Goal: Use online tool/utility: Utilize a website feature to perform a specific function

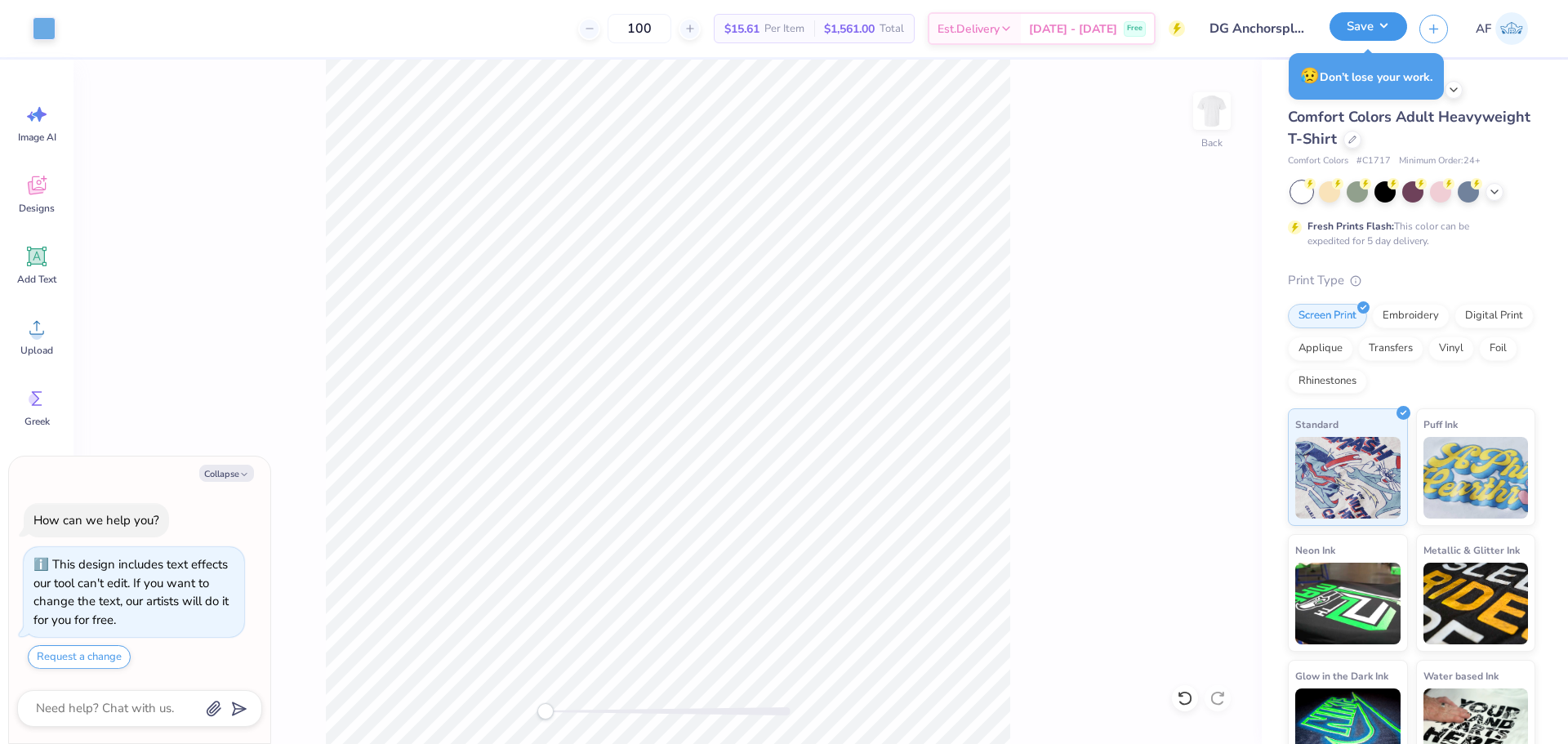
click at [1390, 33] on button "Save" at bounding box center [1367, 27] width 78 height 29
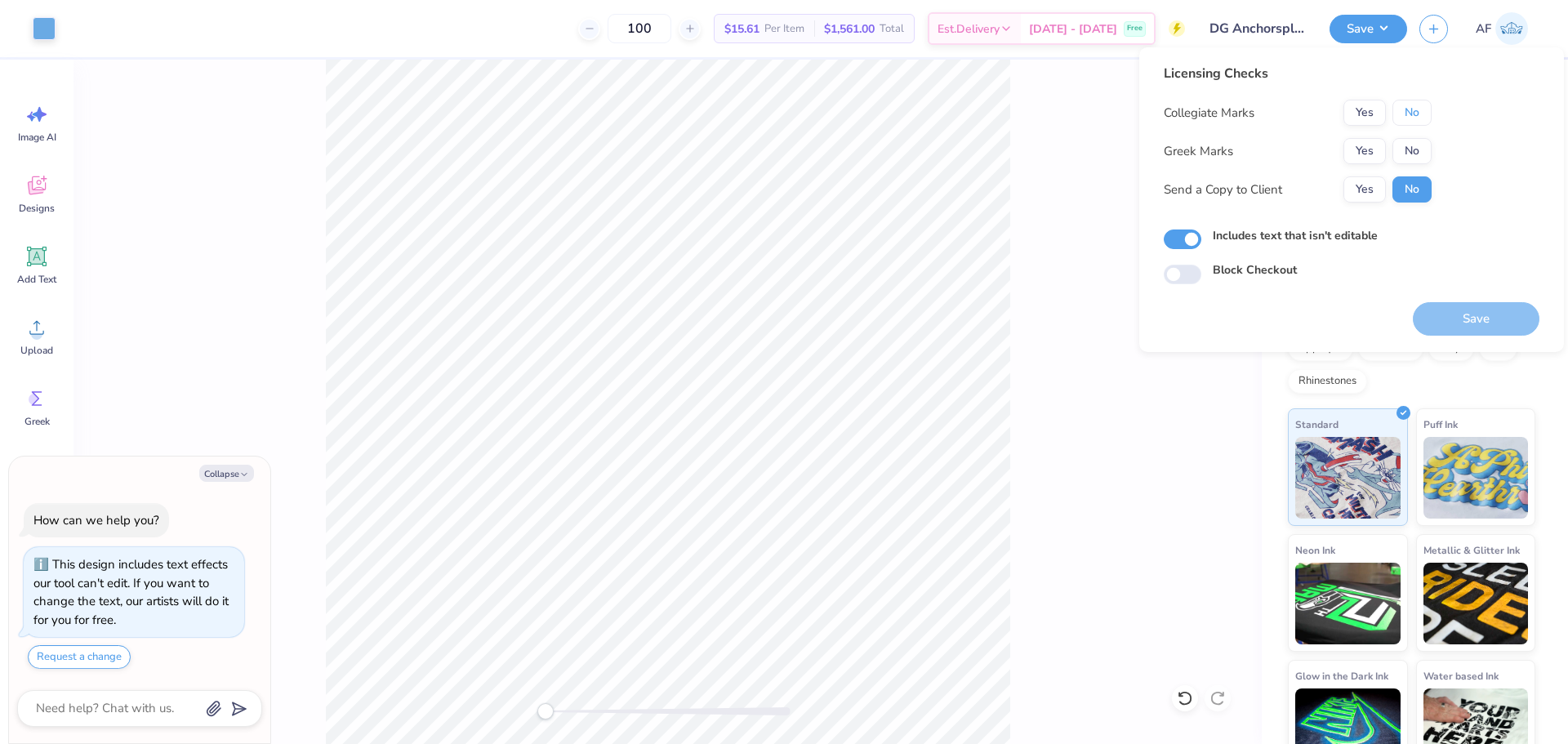
drag, startPoint x: 1409, startPoint y: 109, endPoint x: 1371, endPoint y: 134, distance: 45.5
click at [1409, 109] on button "No" at bounding box center [1412, 112] width 39 height 26
click at [1370, 147] on button "Yes" at bounding box center [1365, 151] width 42 height 26
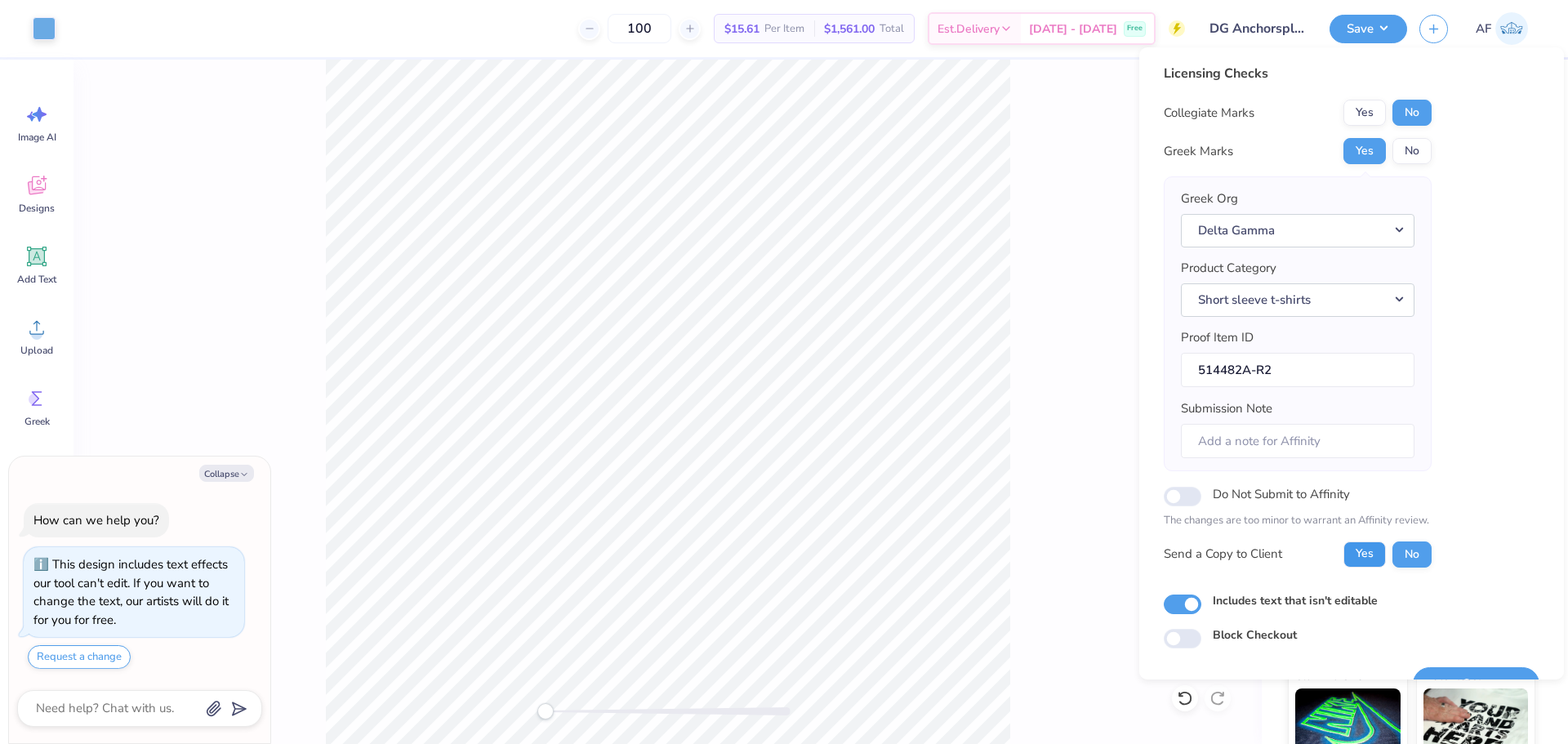
click at [1360, 554] on button "Yes" at bounding box center [1365, 554] width 42 height 26
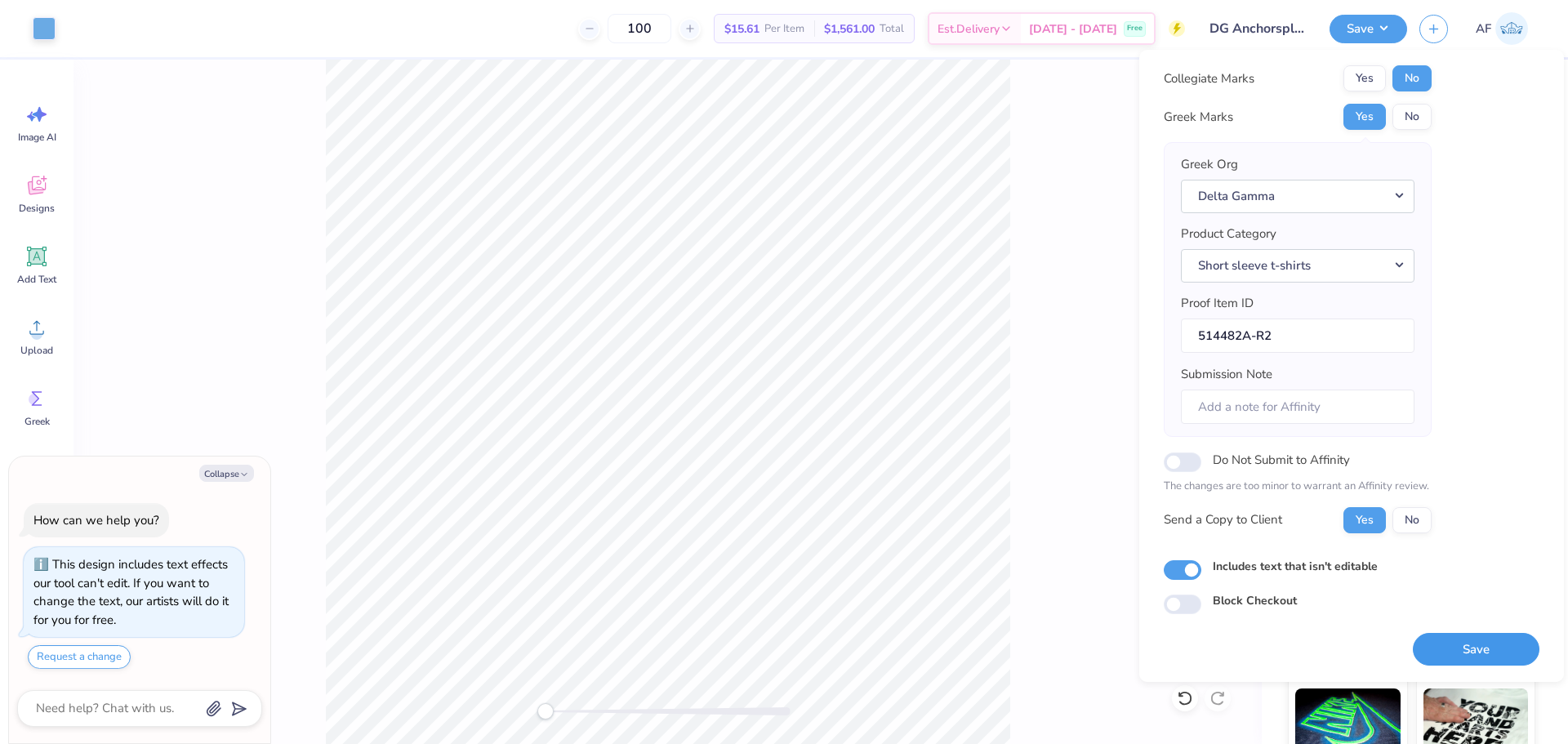
click at [1467, 638] on button "Save" at bounding box center [1476, 649] width 127 height 34
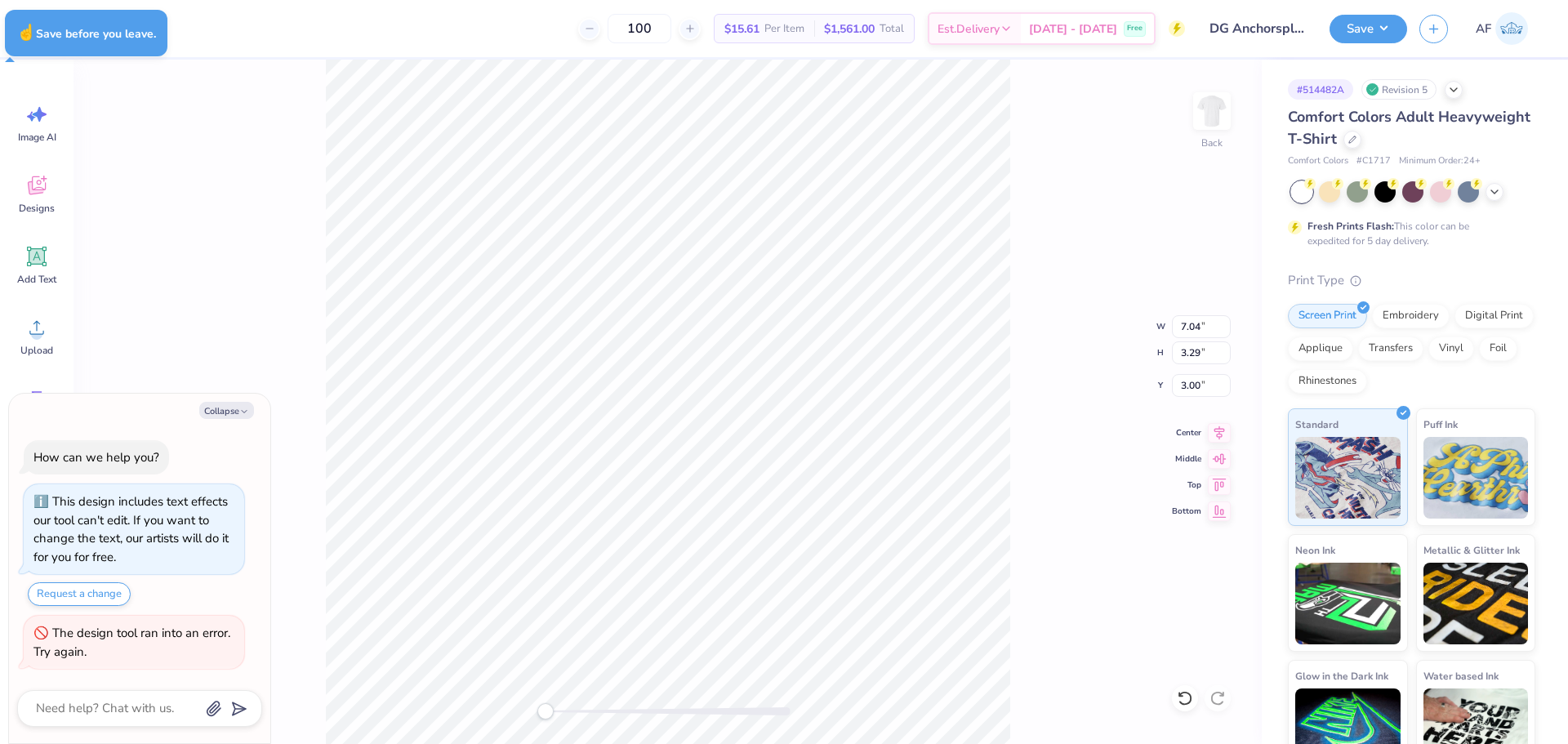
type textarea "x"
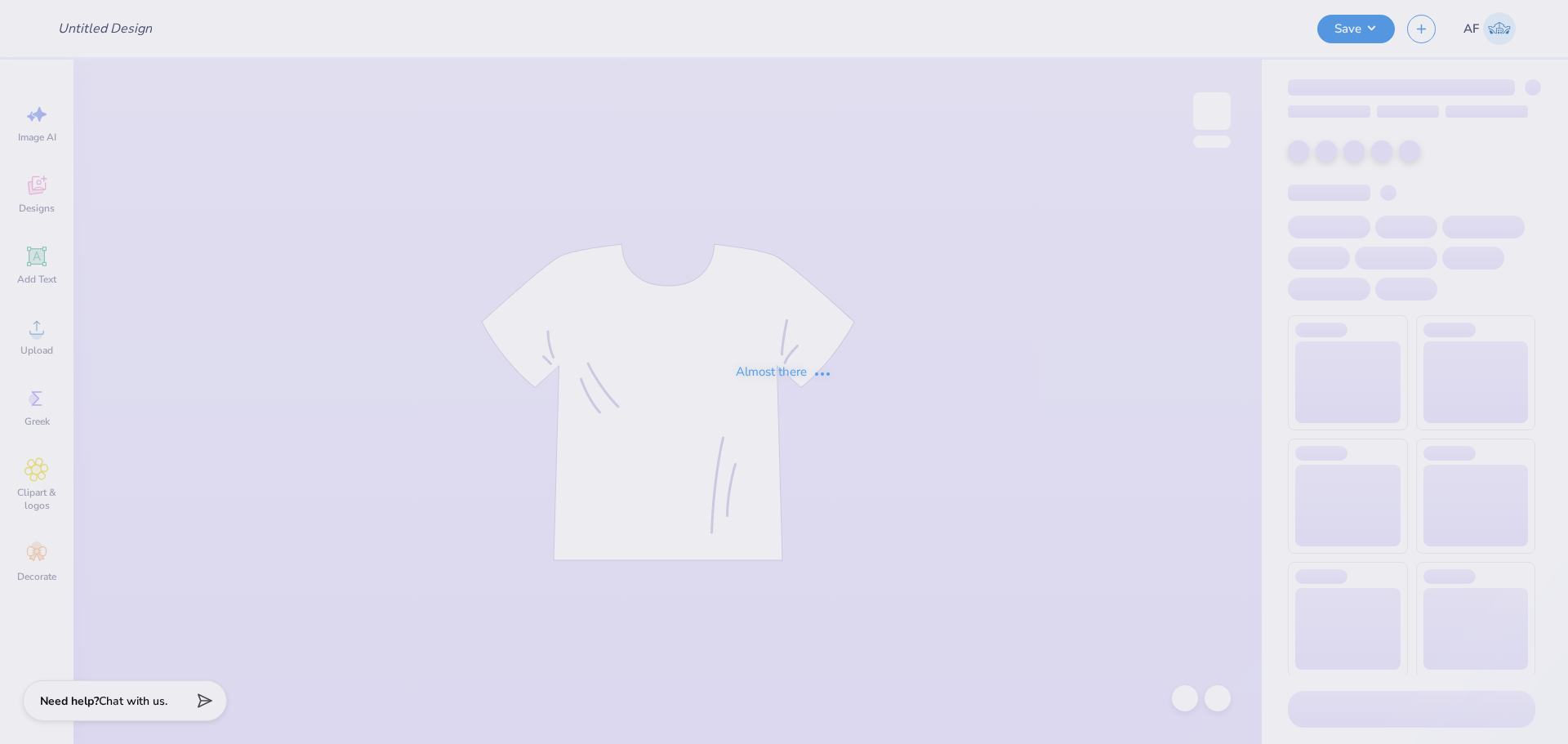
type input "DG Anchorsplash 2"
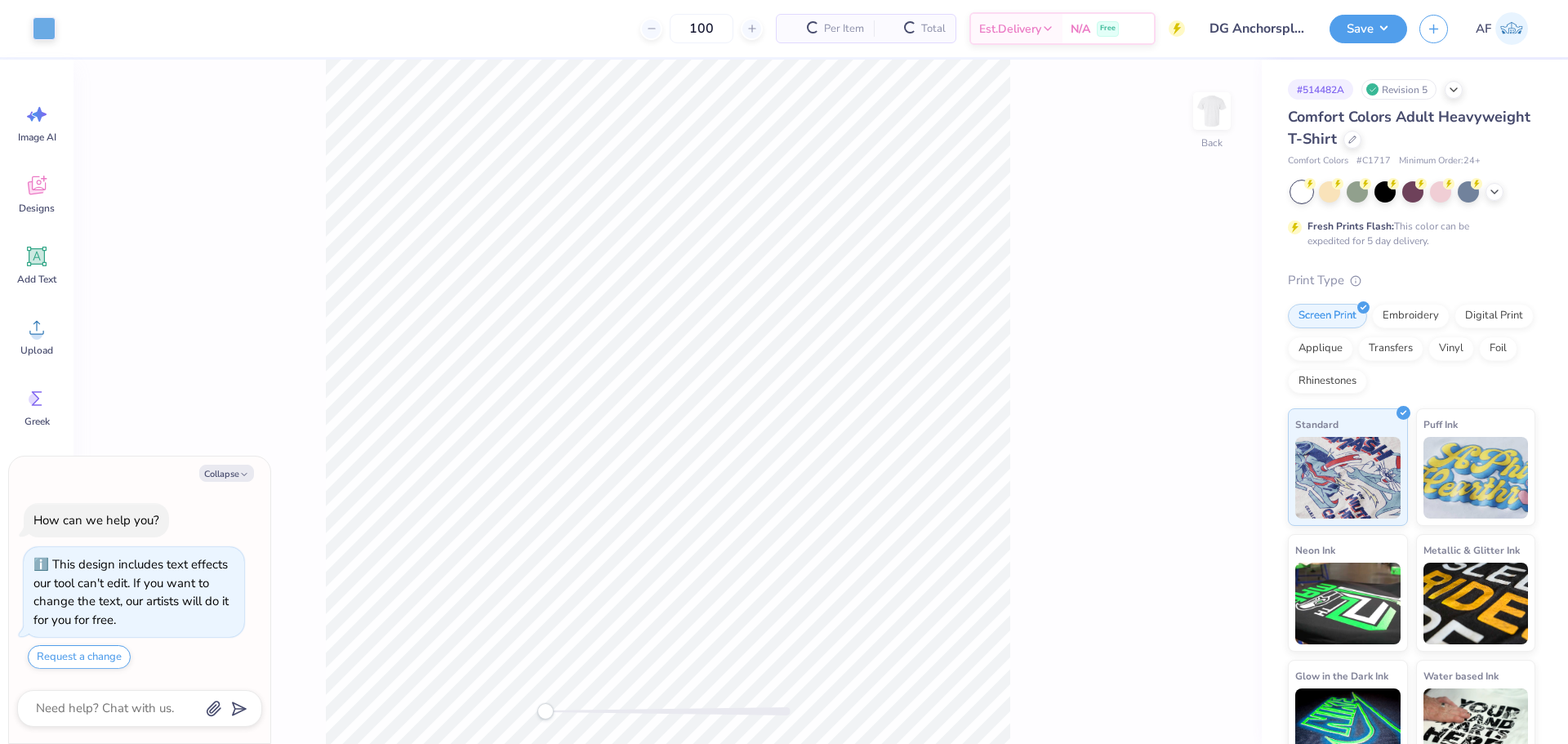
click at [1021, 505] on div "Back" at bounding box center [668, 401] width 1188 height 684
click at [28, 330] on icon at bounding box center [37, 327] width 25 height 25
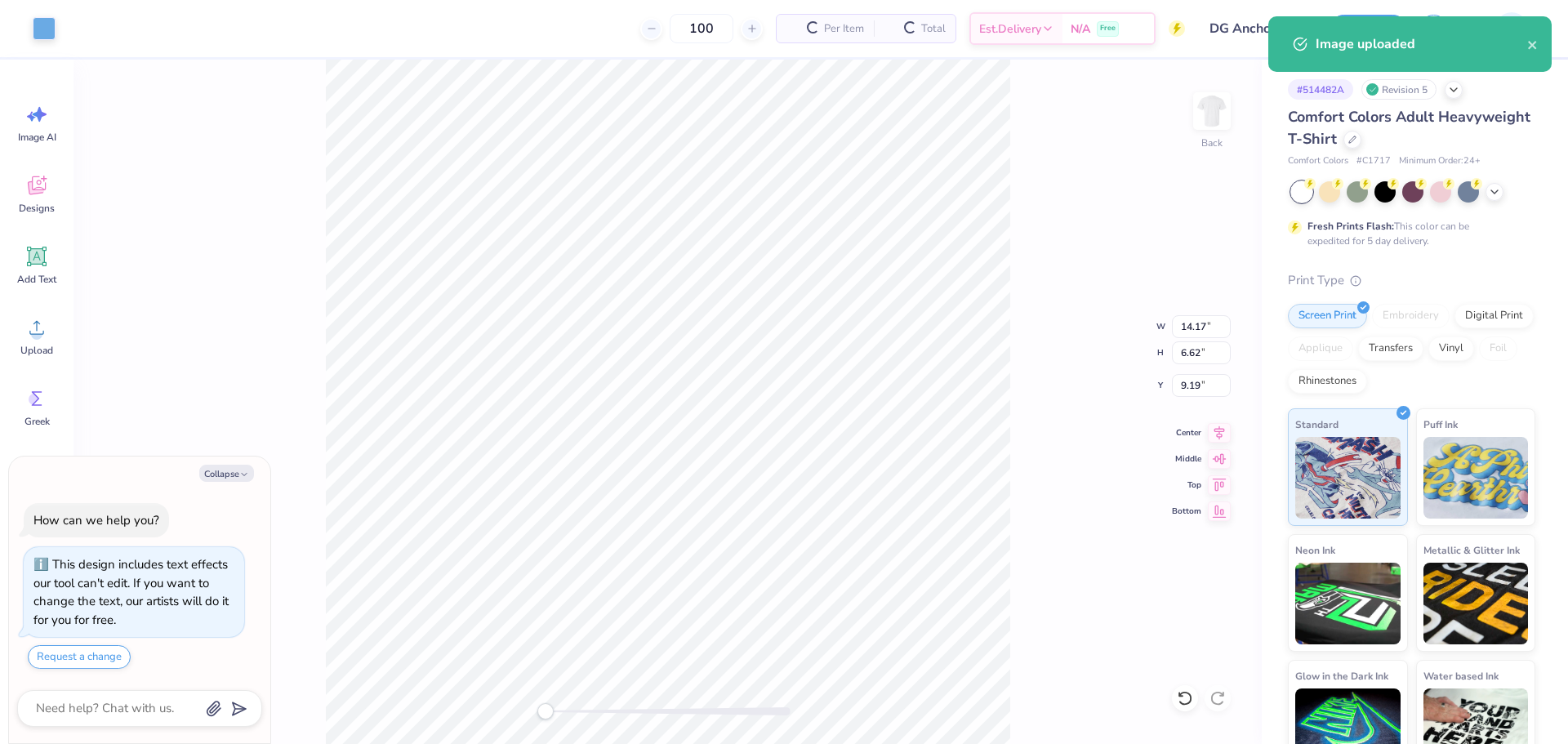
type textarea "x"
click at [1201, 324] on input "14.17" at bounding box center [1200, 326] width 59 height 23
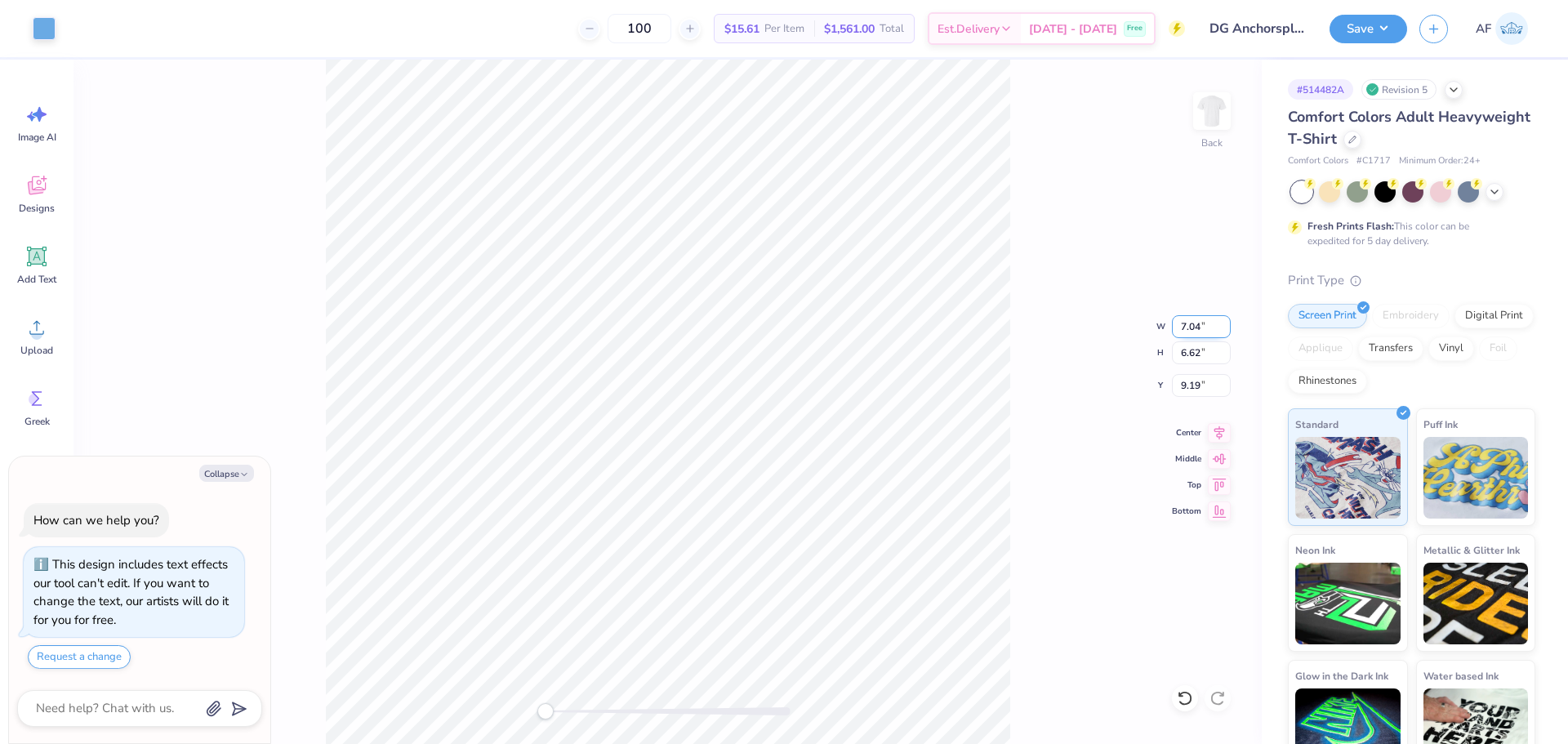
type input "7.04"
type textarea "x"
type input "3.29"
type input "10.86"
type textarea "x"
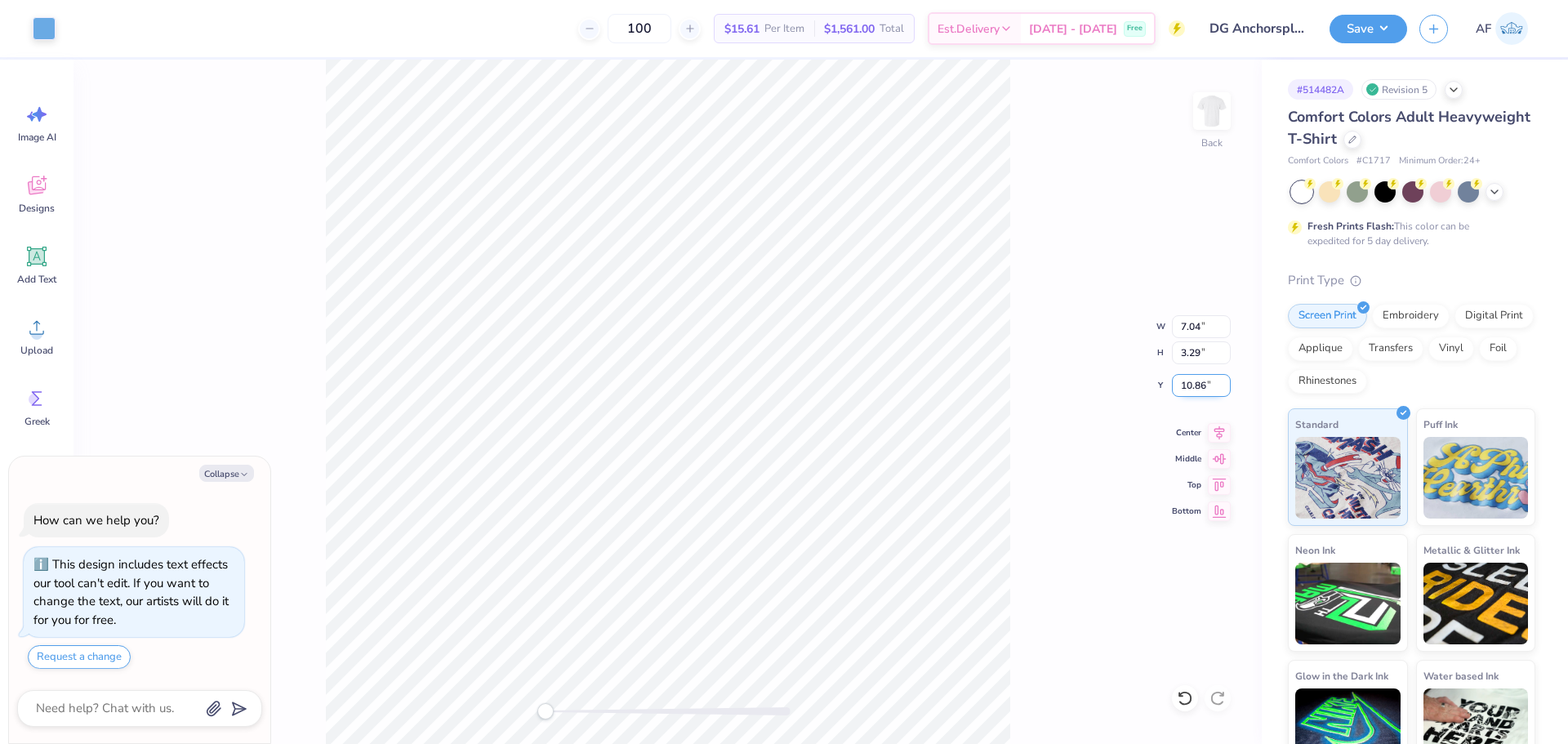
click at [1188, 386] on input "10.86" at bounding box center [1200, 386] width 59 height 23
type input "3"
click at [1216, 439] on icon at bounding box center [1219, 430] width 23 height 19
click at [1387, 35] on button "Save" at bounding box center [1367, 27] width 78 height 29
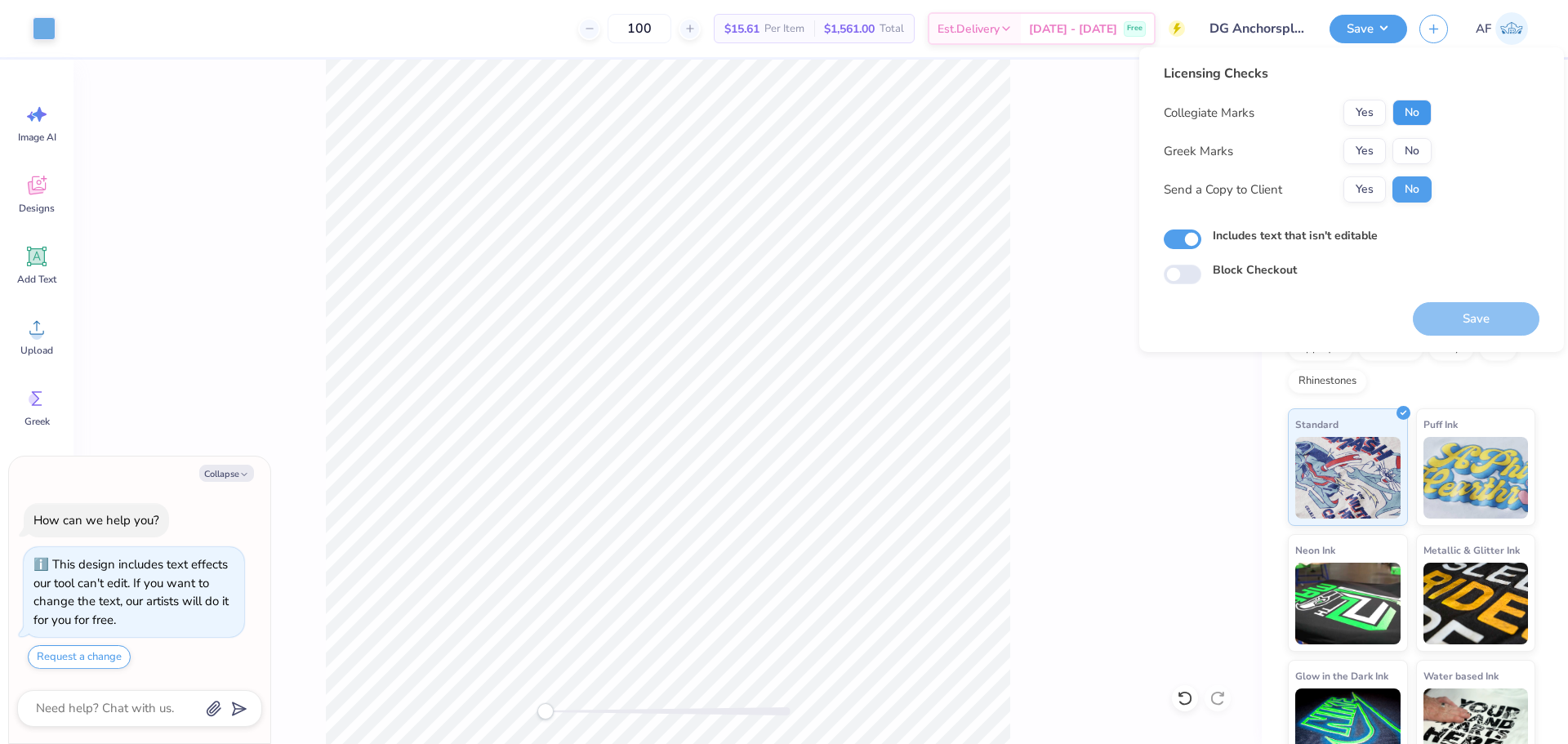
click at [1414, 112] on button "No" at bounding box center [1412, 112] width 39 height 26
click at [1362, 139] on button "Yes" at bounding box center [1365, 151] width 42 height 26
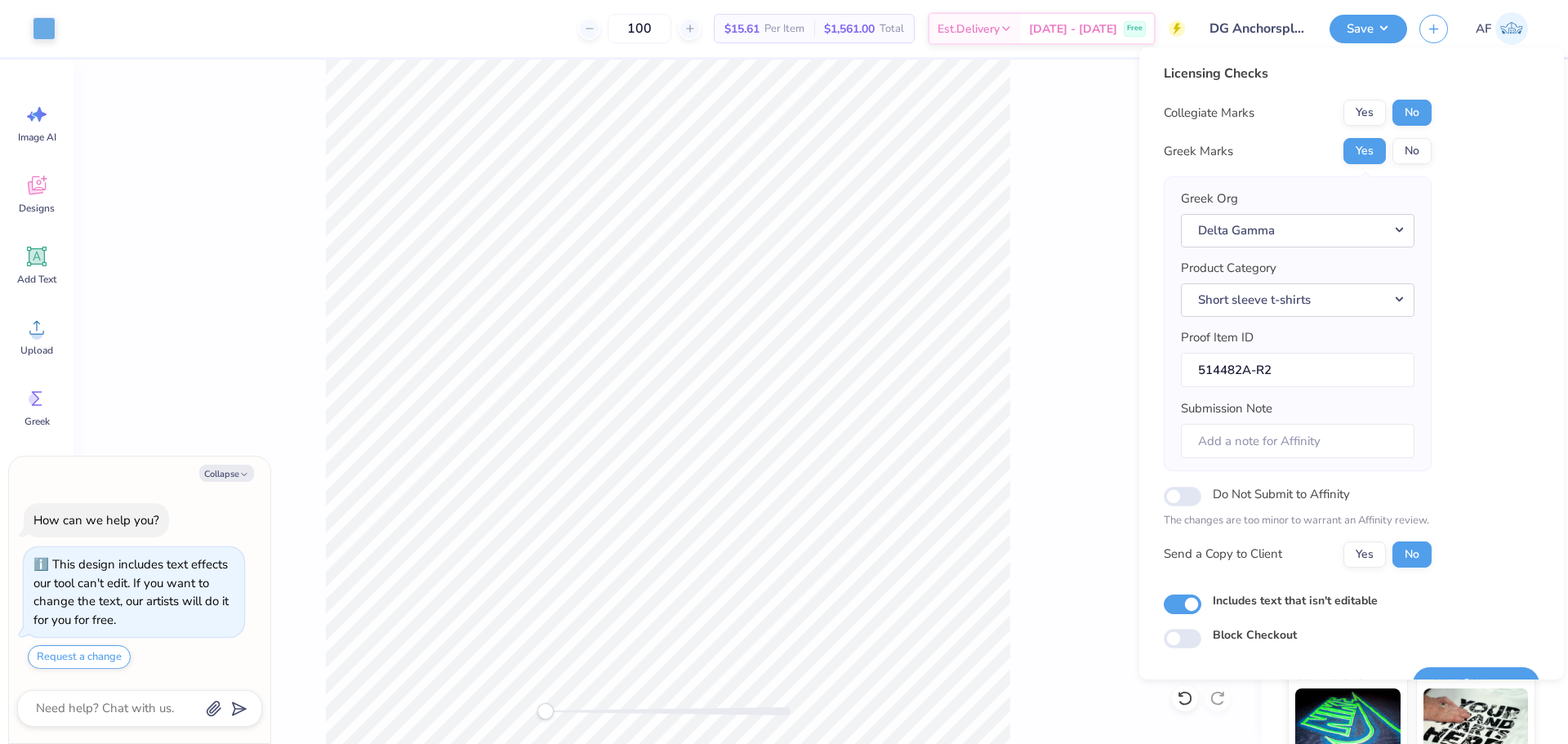
click at [1341, 546] on div "Send a Copy to Client Yes No" at bounding box center [1296, 554] width 268 height 26
click at [1356, 564] on button "Yes" at bounding box center [1365, 554] width 42 height 26
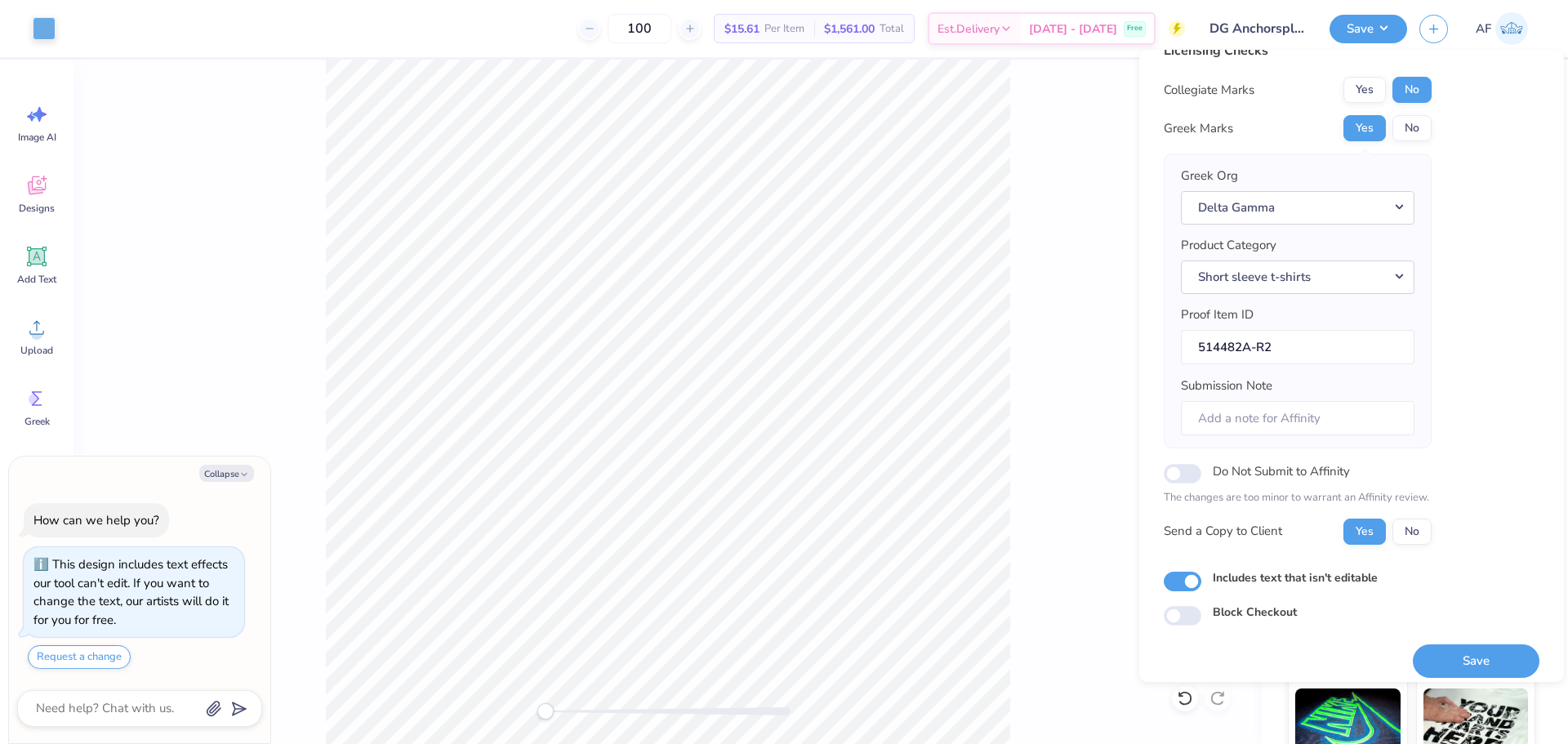
scroll to position [36, 0]
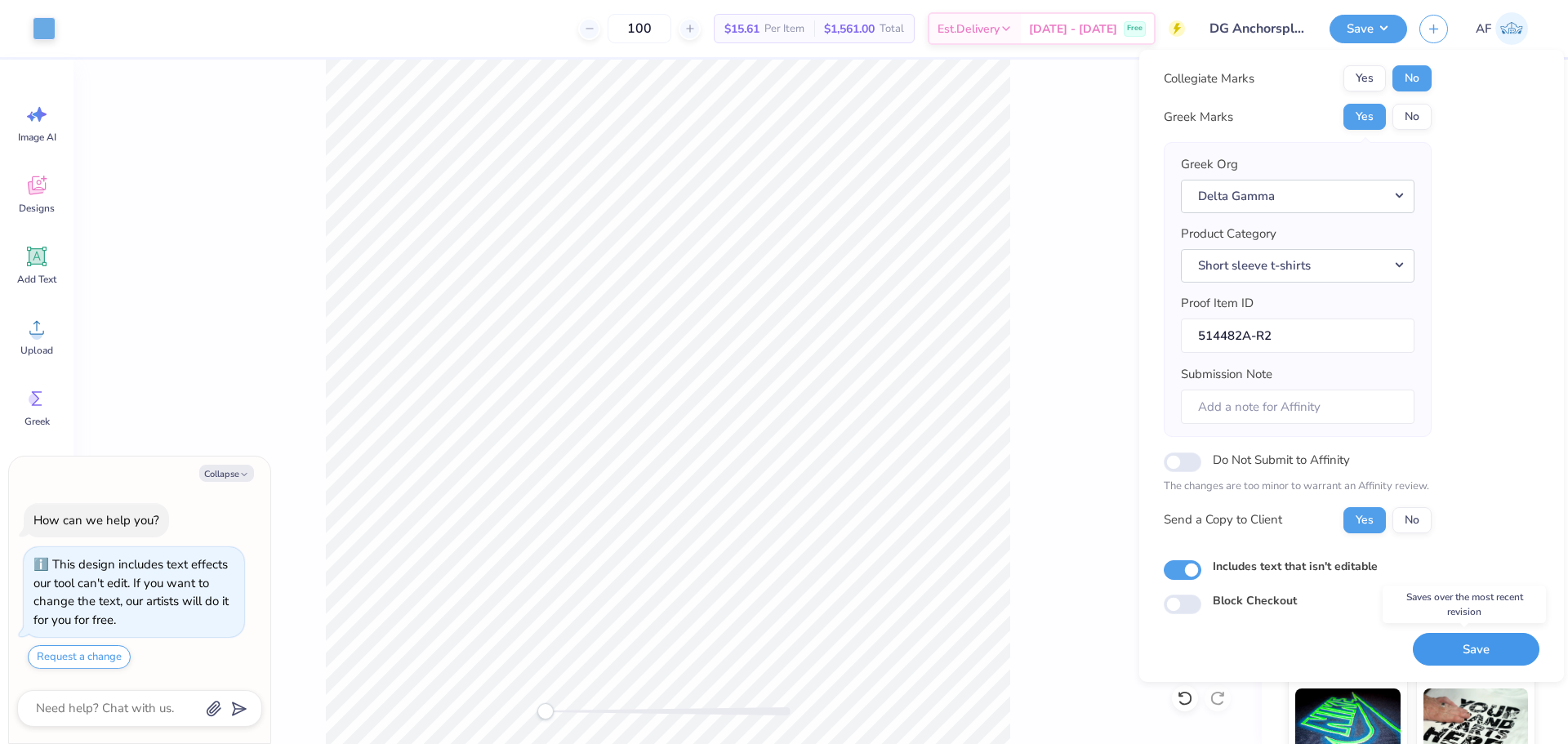
click at [1464, 646] on button "Save" at bounding box center [1476, 649] width 127 height 34
type textarea "x"
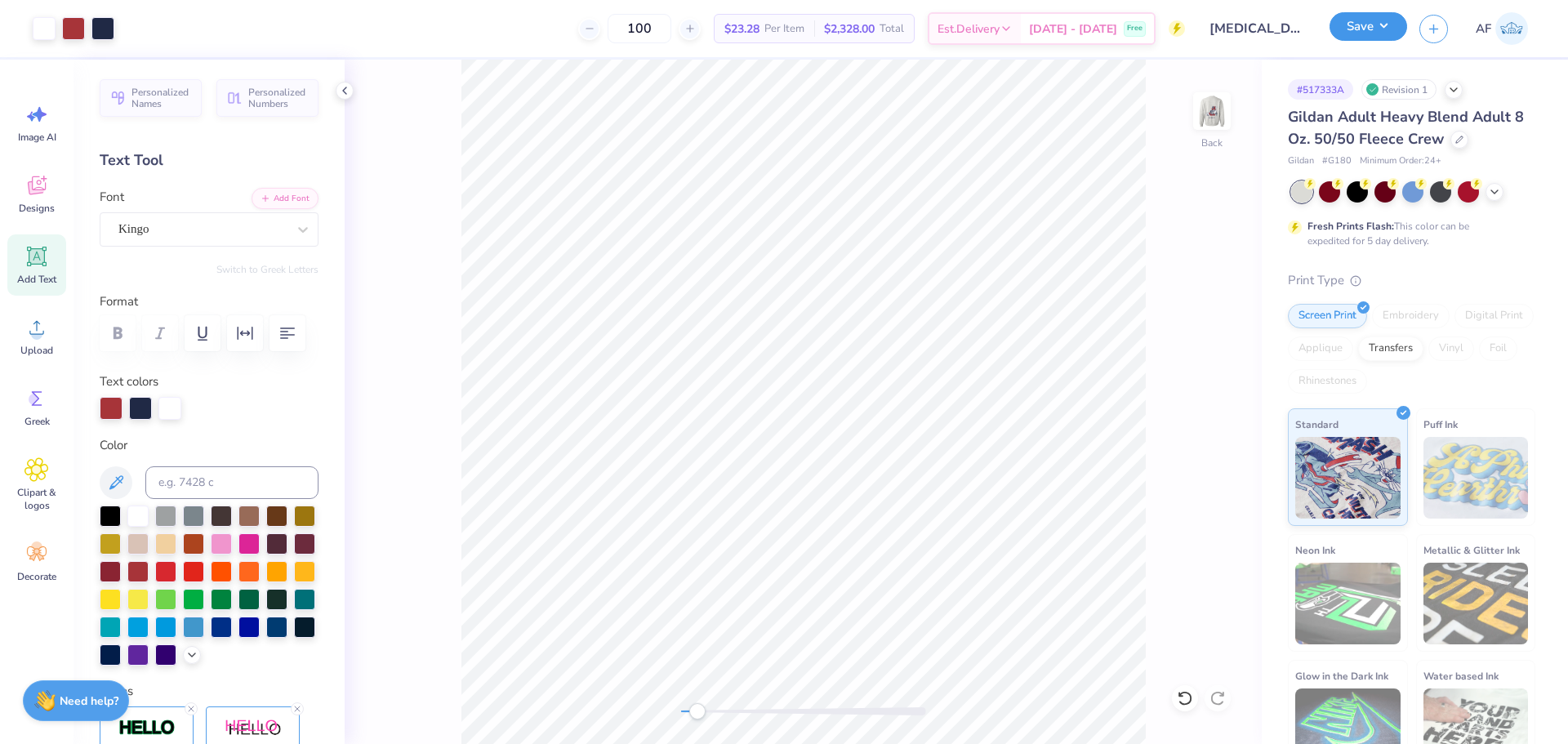
click at [1395, 33] on button "Save" at bounding box center [1367, 27] width 78 height 29
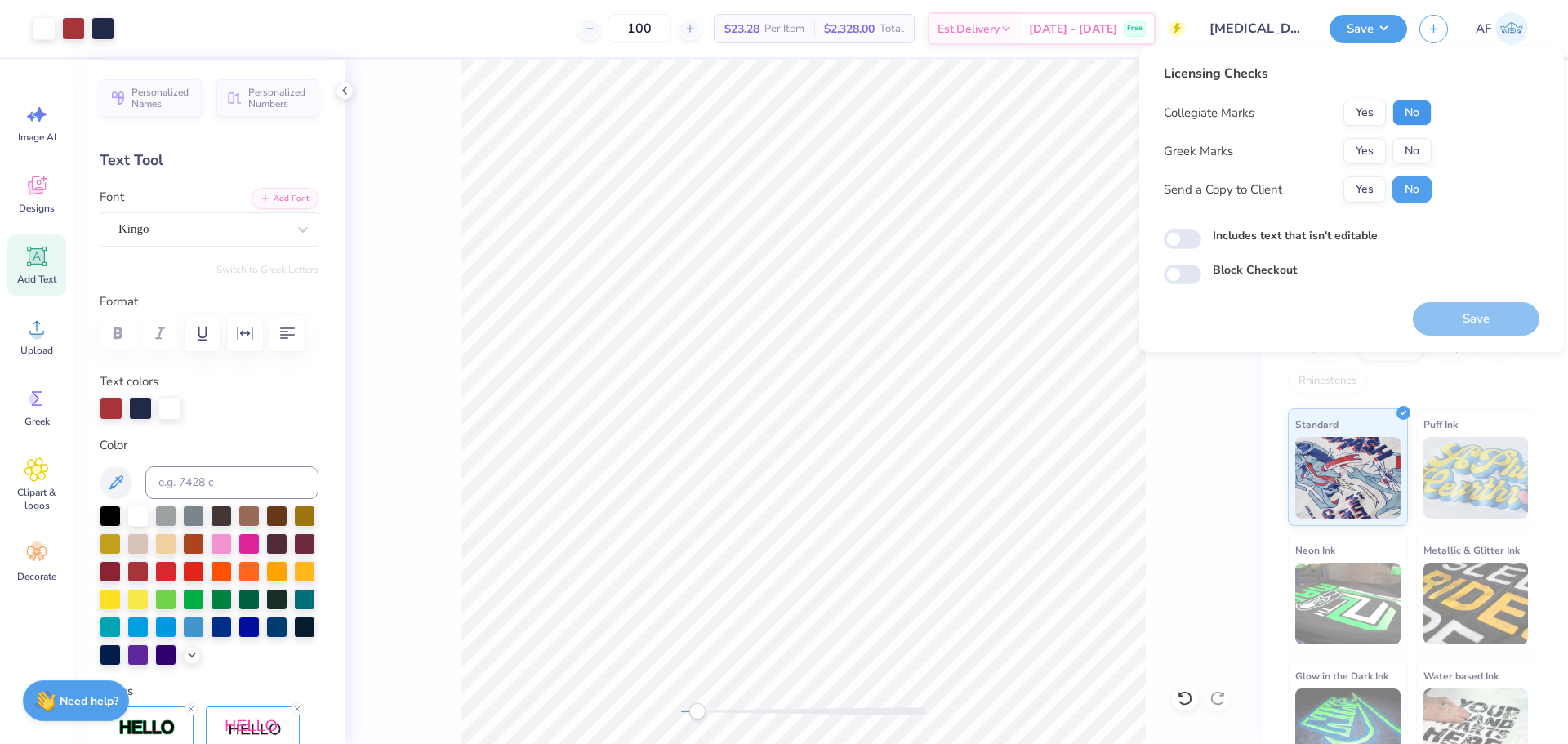
click at [1414, 118] on button "No" at bounding box center [1412, 112] width 39 height 26
click at [1366, 156] on button "Yes" at bounding box center [1365, 151] width 42 height 26
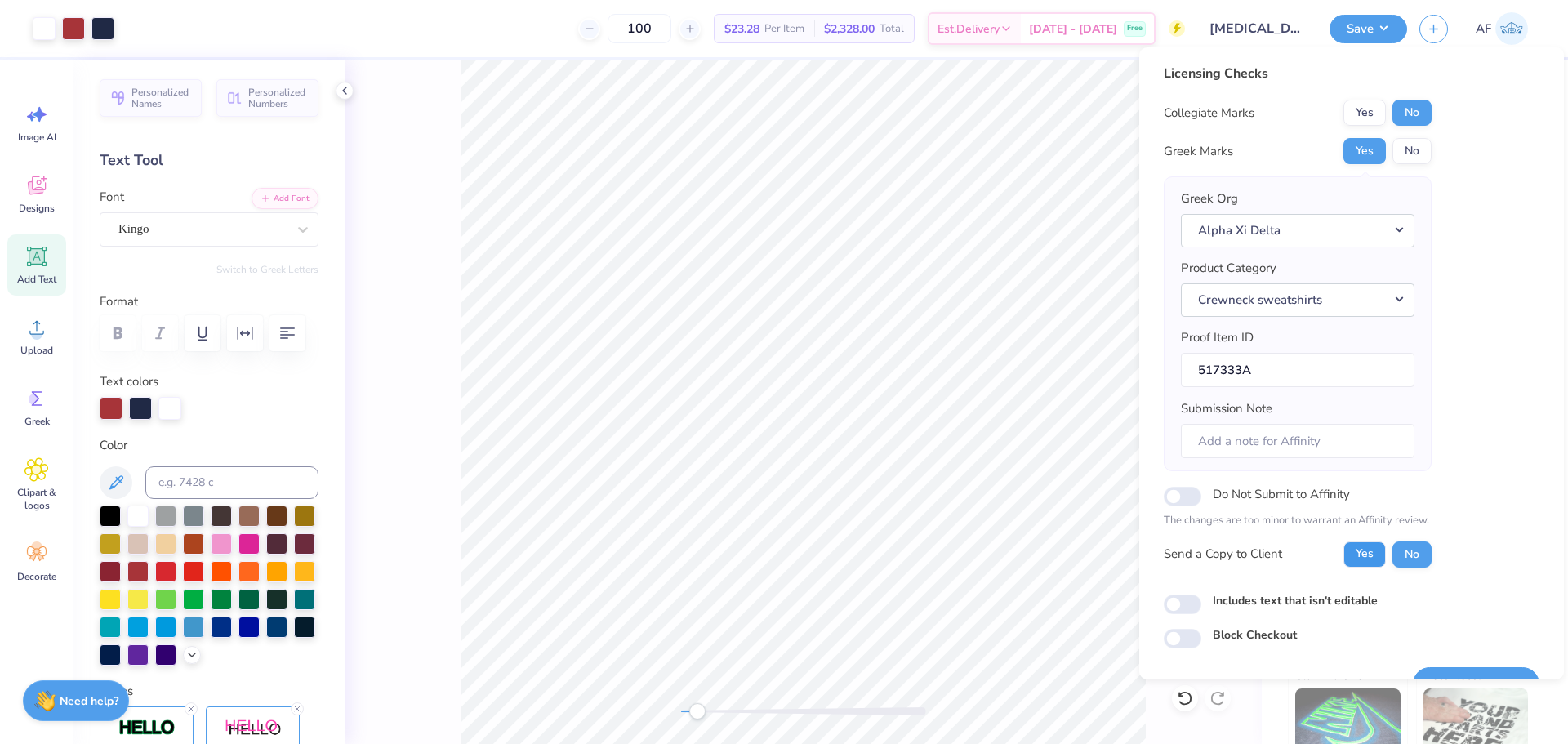
click at [1362, 555] on button "Yes" at bounding box center [1365, 554] width 42 height 26
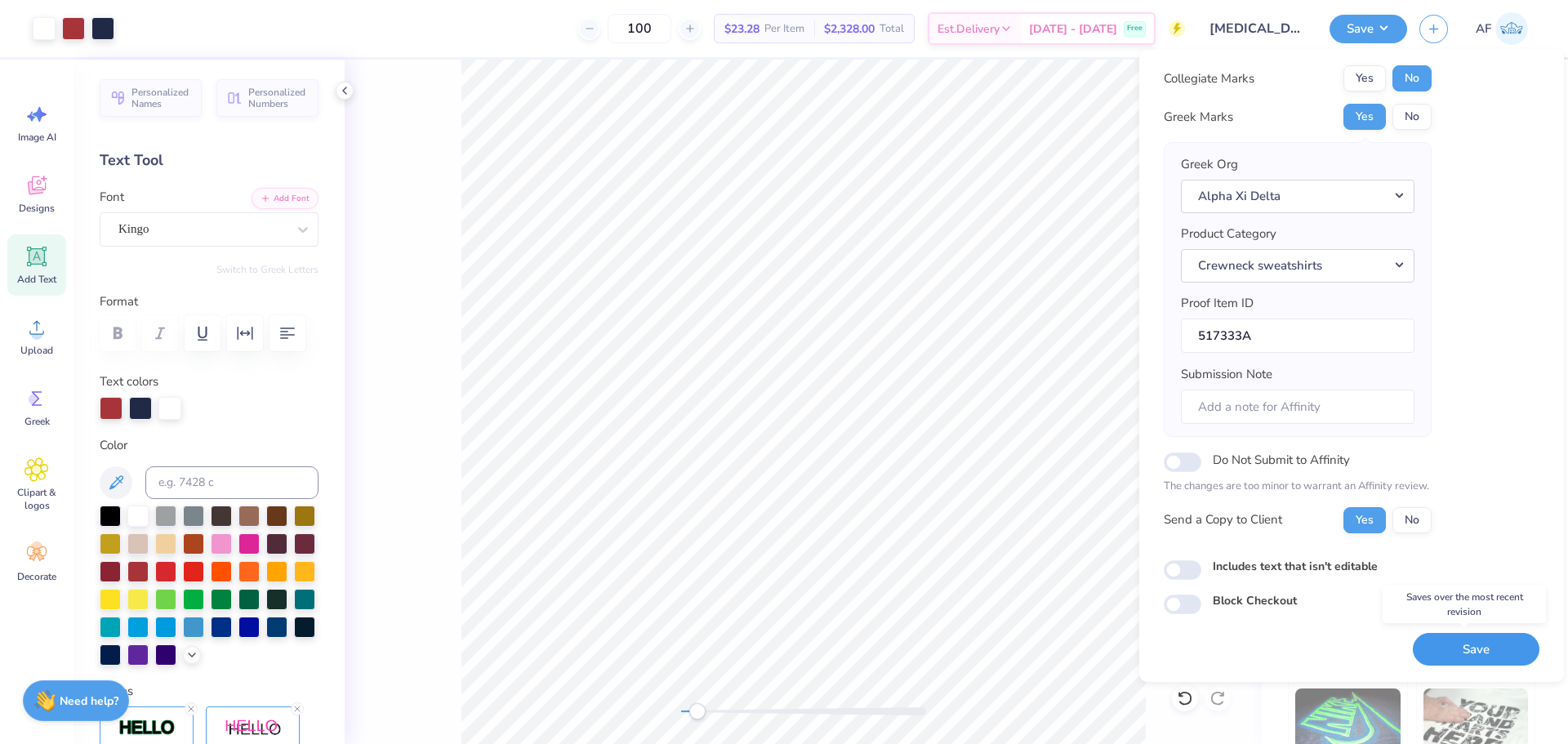
click at [1450, 651] on button "Save" at bounding box center [1476, 649] width 127 height 34
